Goal: Transaction & Acquisition: Purchase product/service

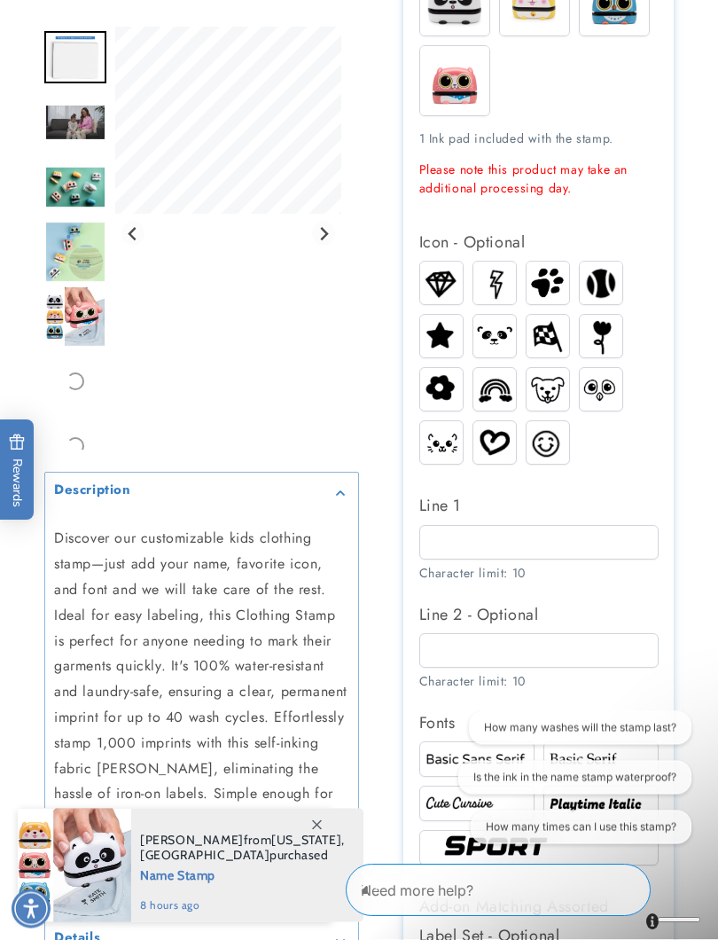
scroll to position [605, 0]
click at [346, 493] on div "Description" at bounding box center [201, 492] width 295 height 13
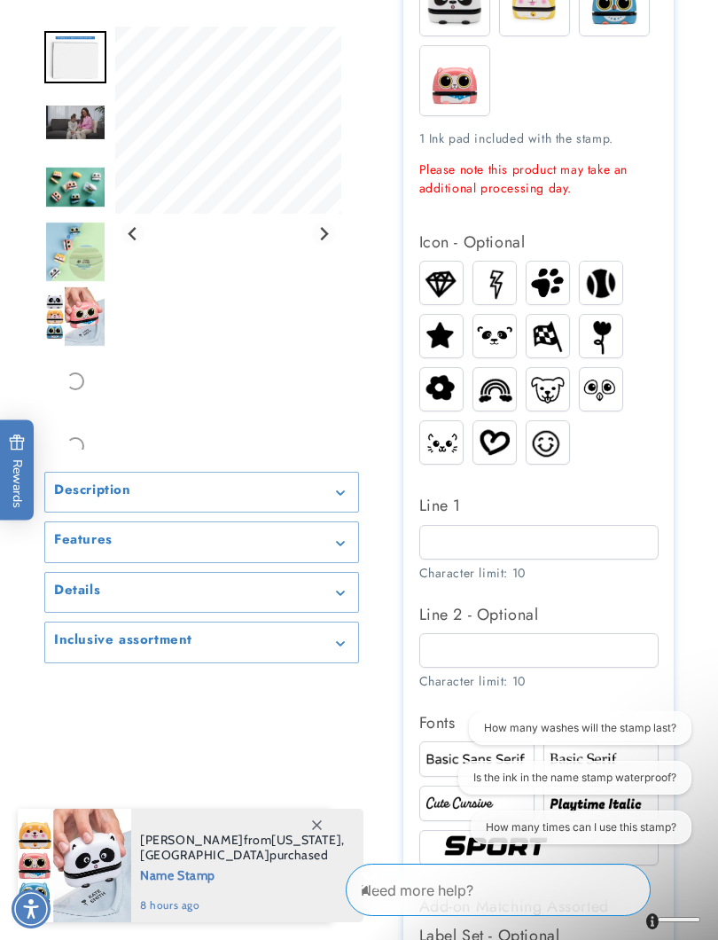
click at [342, 482] on summary "Description" at bounding box center [201, 492] width 313 height 40
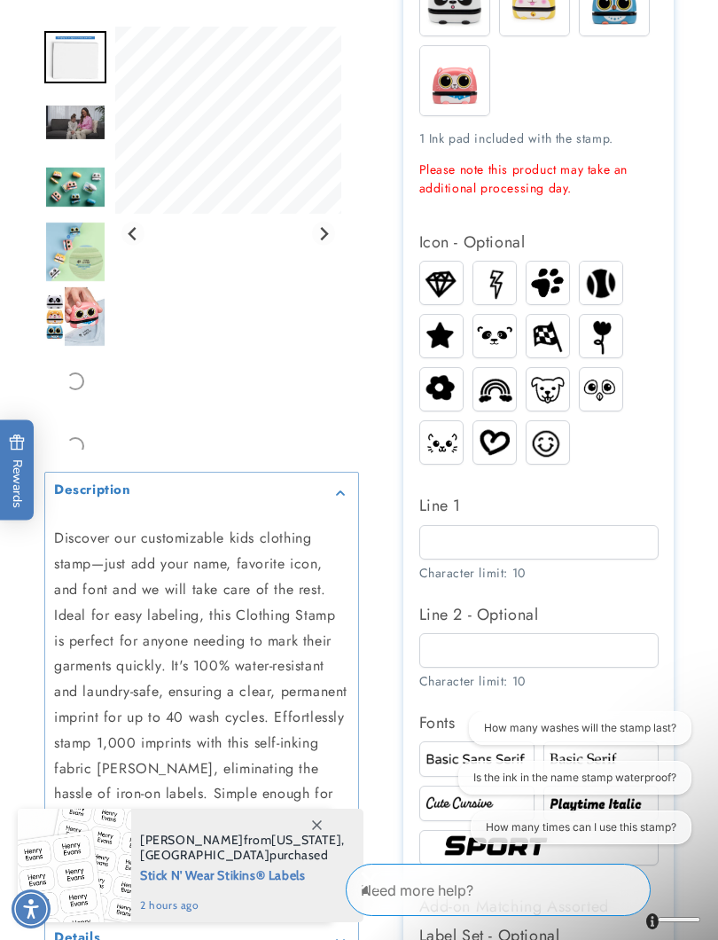
click at [332, 495] on div "Description" at bounding box center [201, 492] width 295 height 13
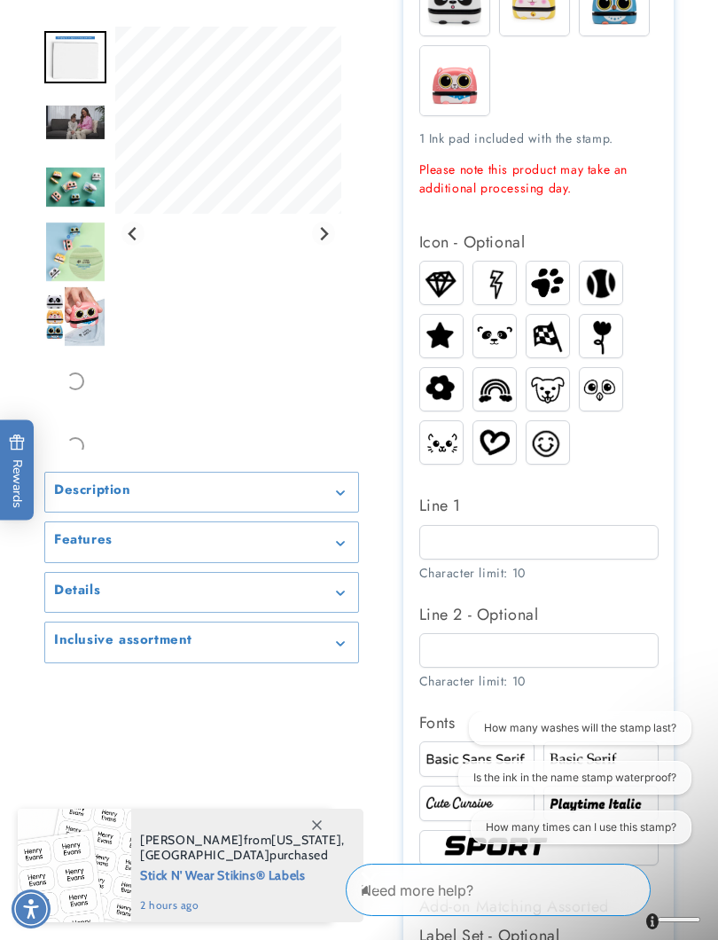
click at [336, 536] on div "Features" at bounding box center [201, 542] width 295 height 13
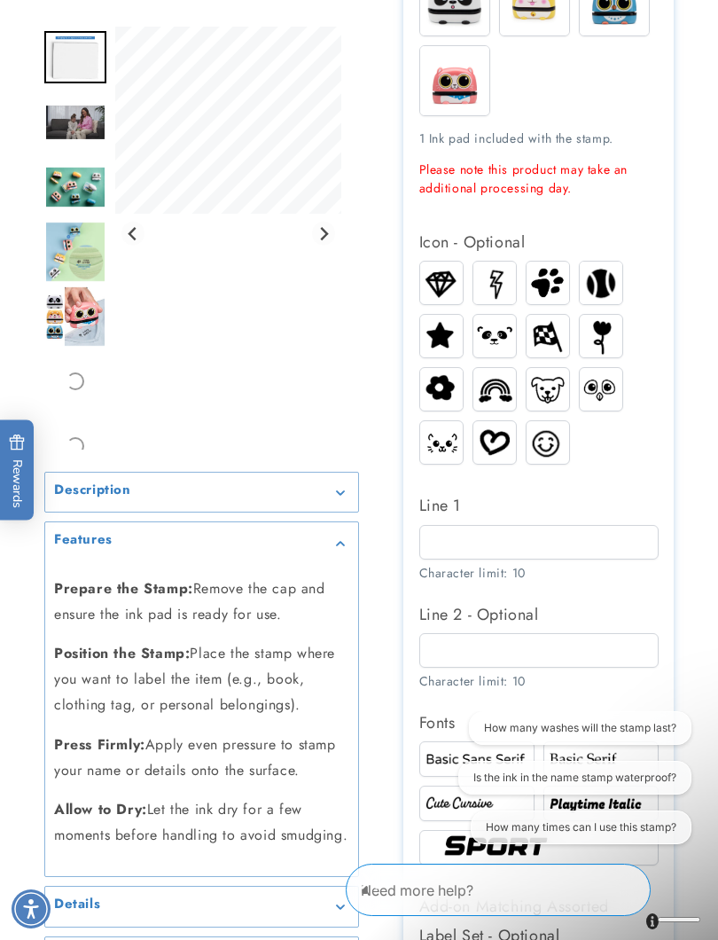
click at [338, 541] on icon "Gallery Viewer" at bounding box center [340, 543] width 9 height 5
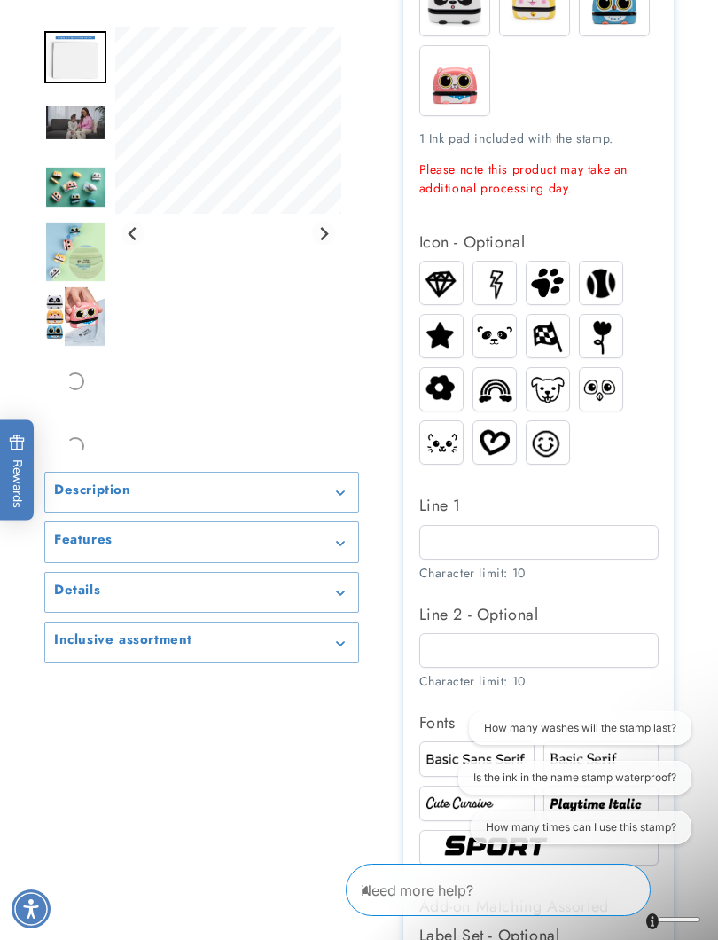
click at [339, 592] on icon "Gallery Viewer" at bounding box center [340, 593] width 8 height 4
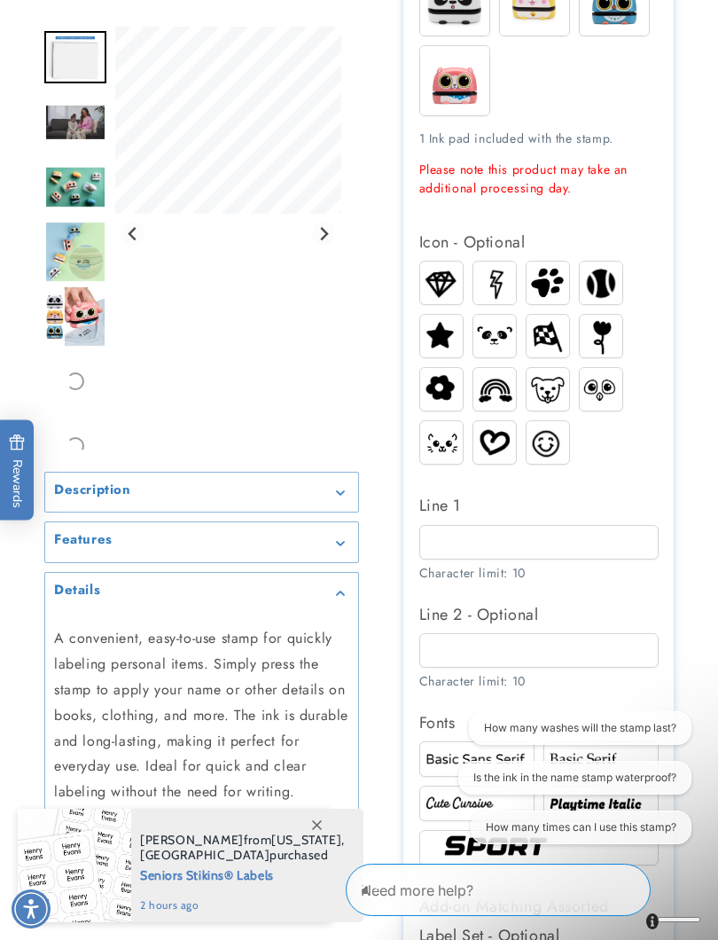
click at [338, 590] on icon "Gallery Viewer" at bounding box center [340, 592] width 9 height 5
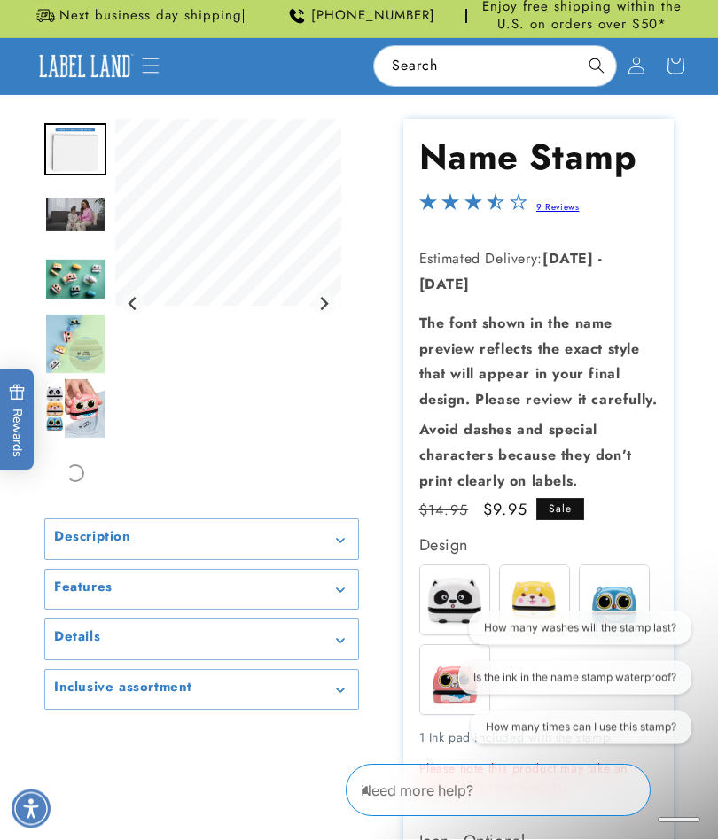
scroll to position [0, 0]
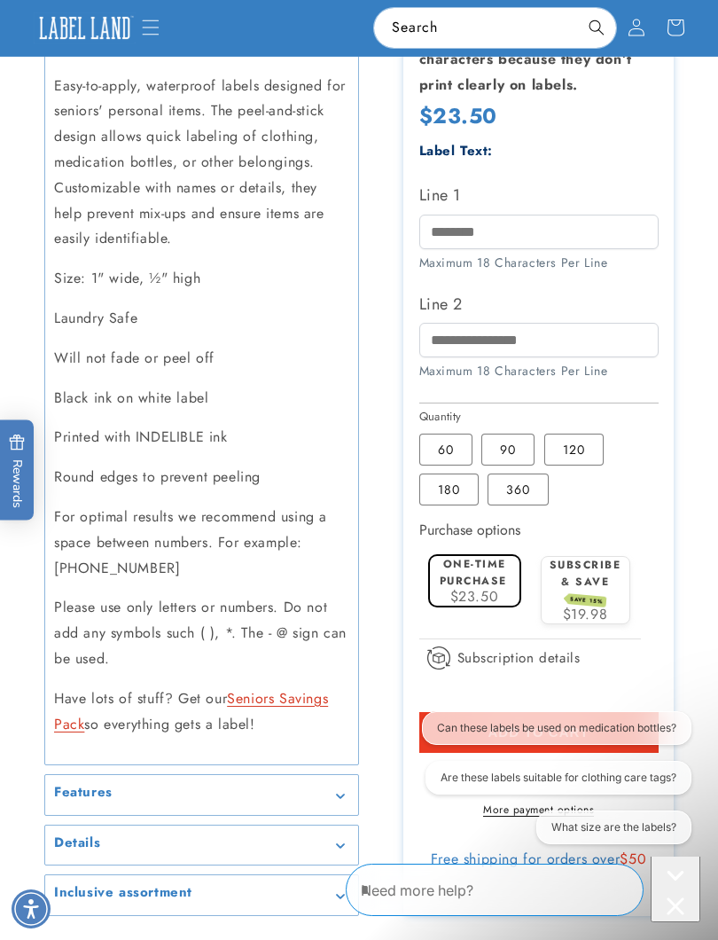
scroll to position [674, 0]
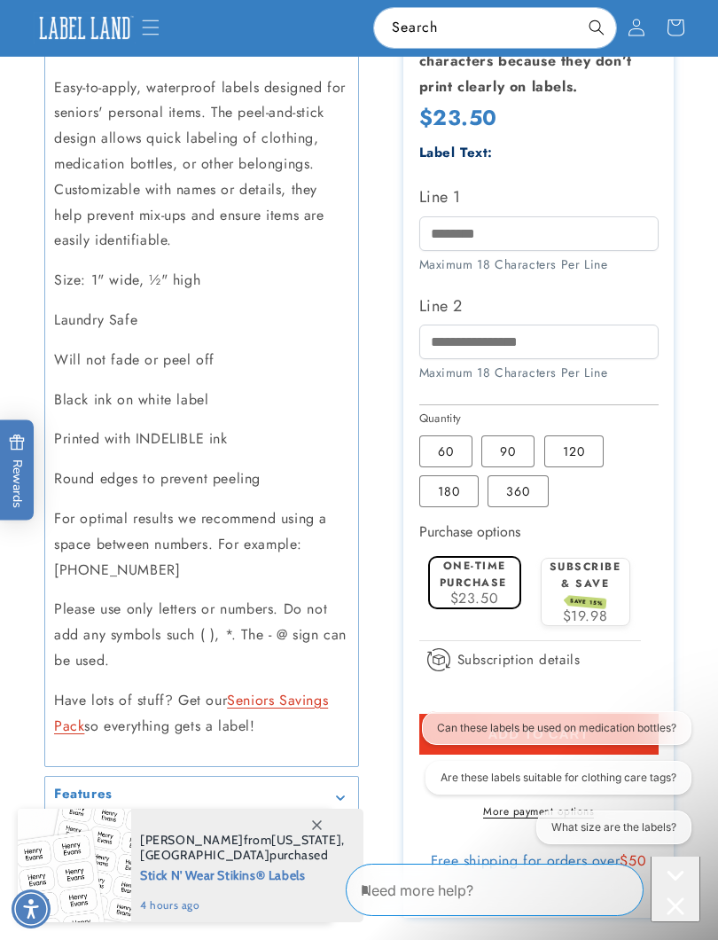
click at [525, 475] on label "360 Variant sold out or unavailable" at bounding box center [517, 491] width 61 height 32
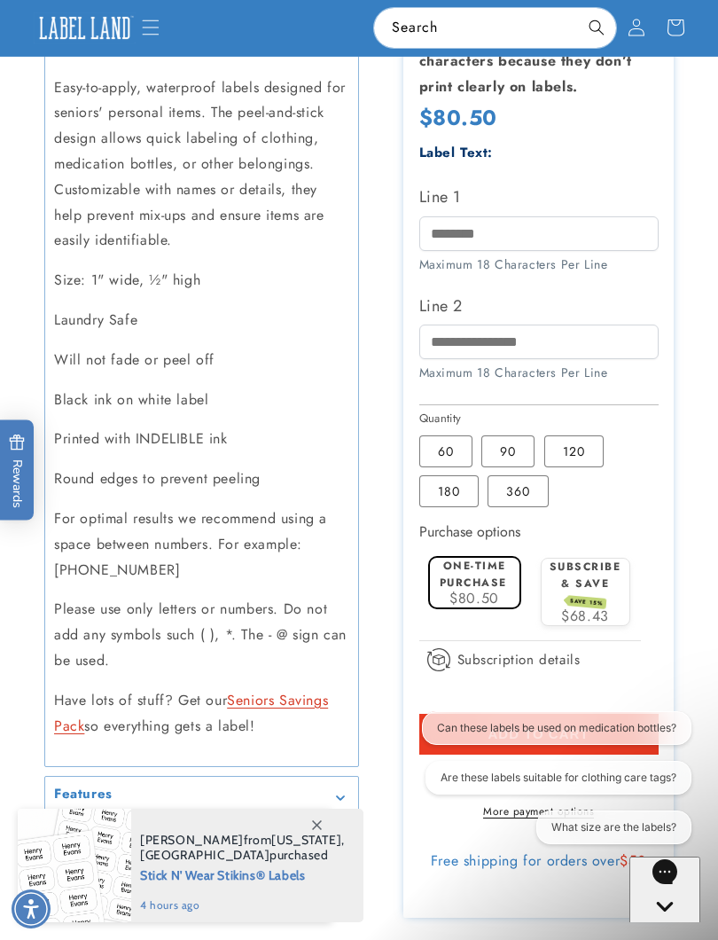
click at [572, 435] on label "120 Variant sold out or unavailable" at bounding box center [573, 451] width 59 height 32
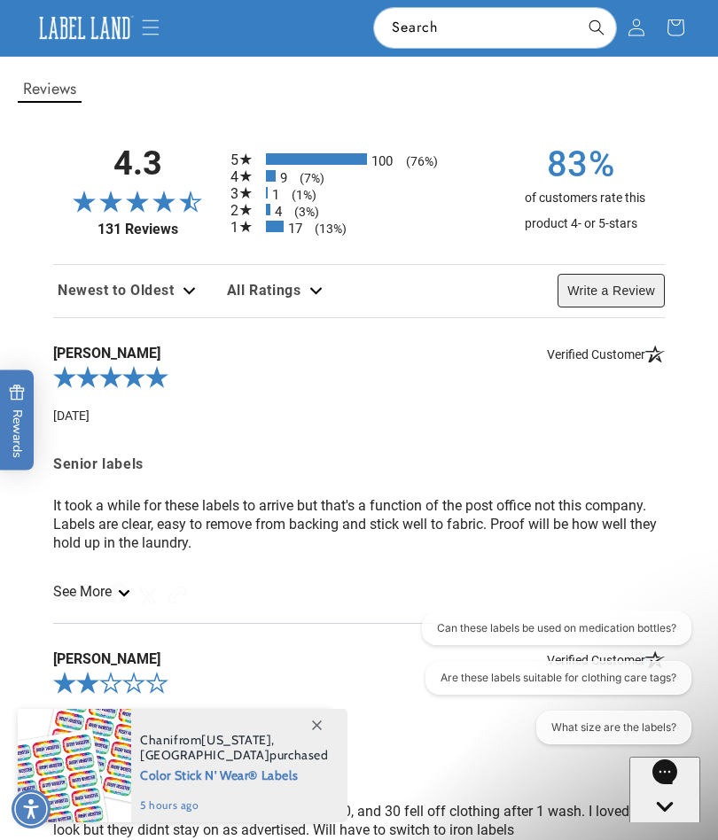
scroll to position [2429, 0]
